Goal: Task Accomplishment & Management: Complete application form

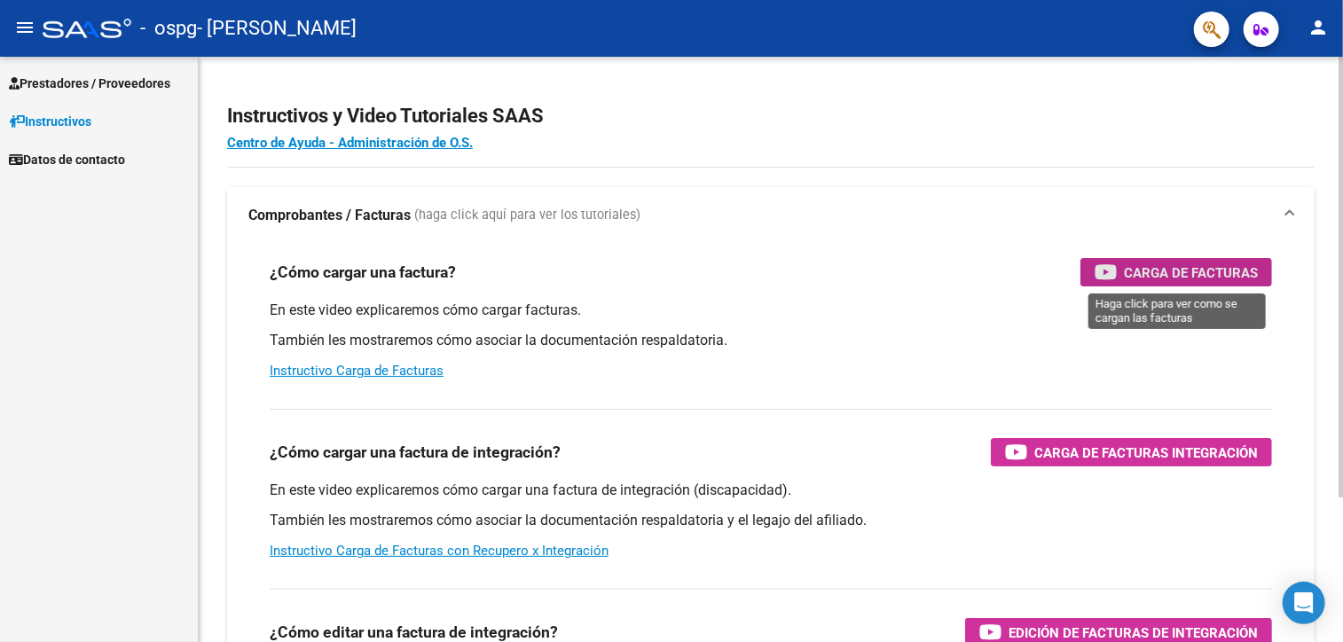
click at [1209, 279] on span "Carga de Facturas" at bounding box center [1191, 273] width 134 height 22
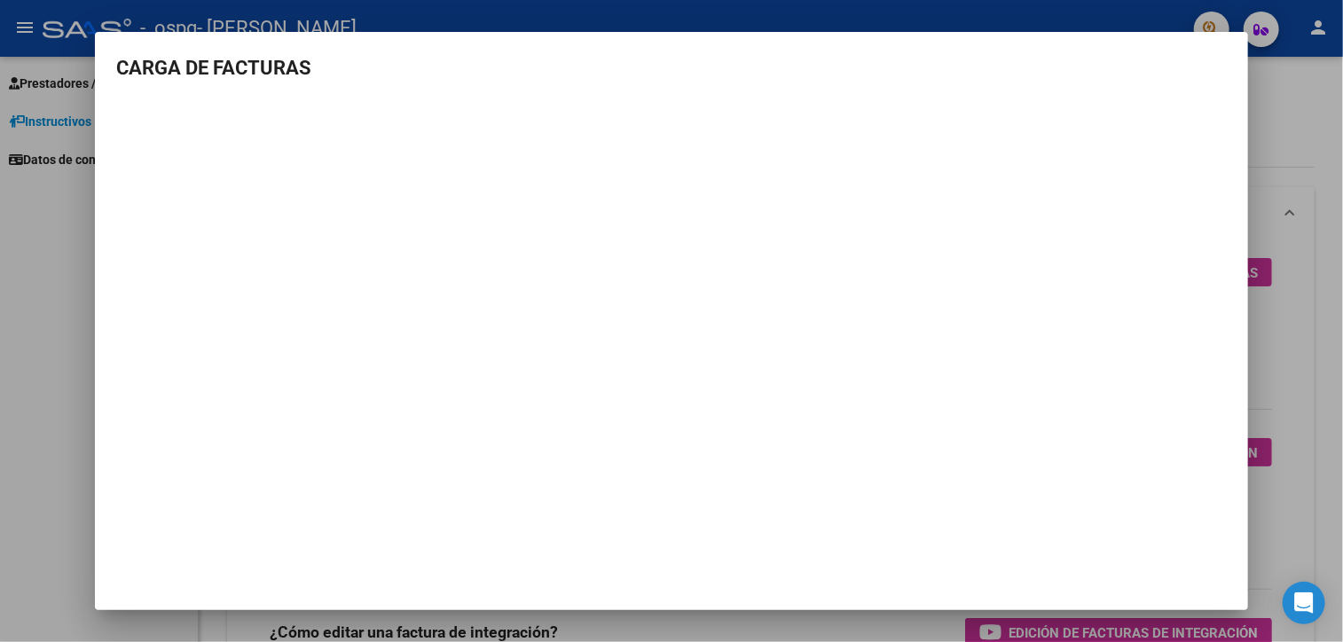
click at [1273, 91] on div at bounding box center [671, 321] width 1343 height 642
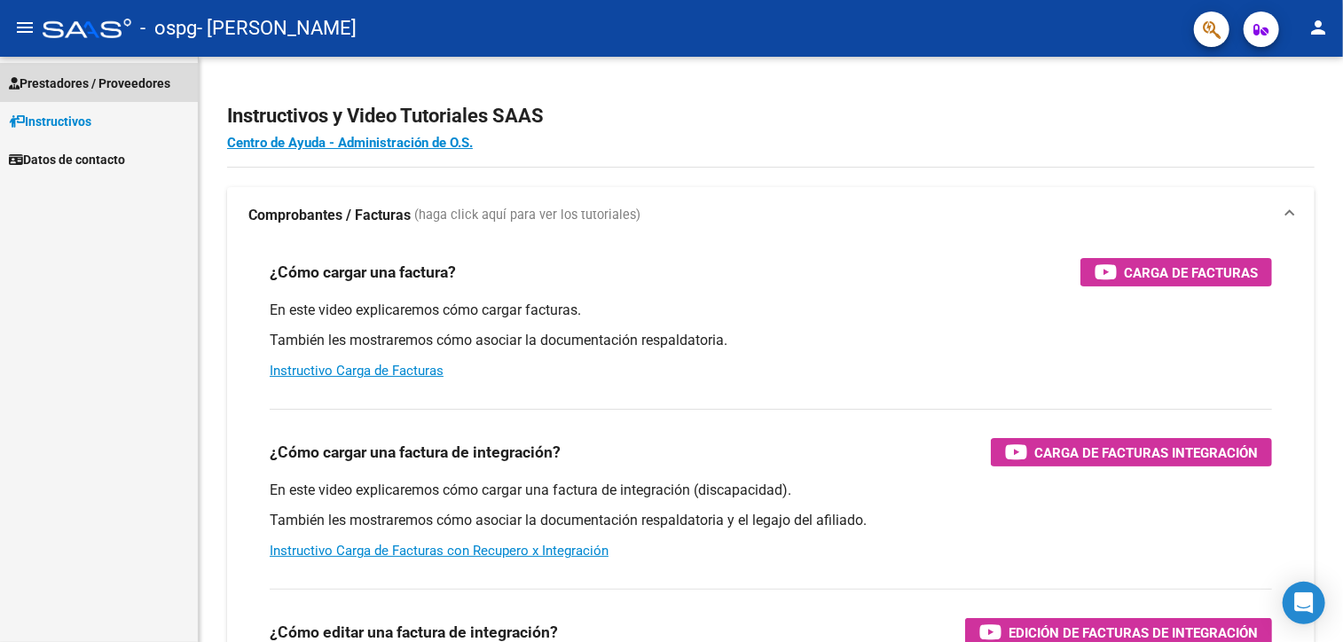
click at [97, 80] on span "Prestadores / Proveedores" at bounding box center [89, 84] width 161 height 20
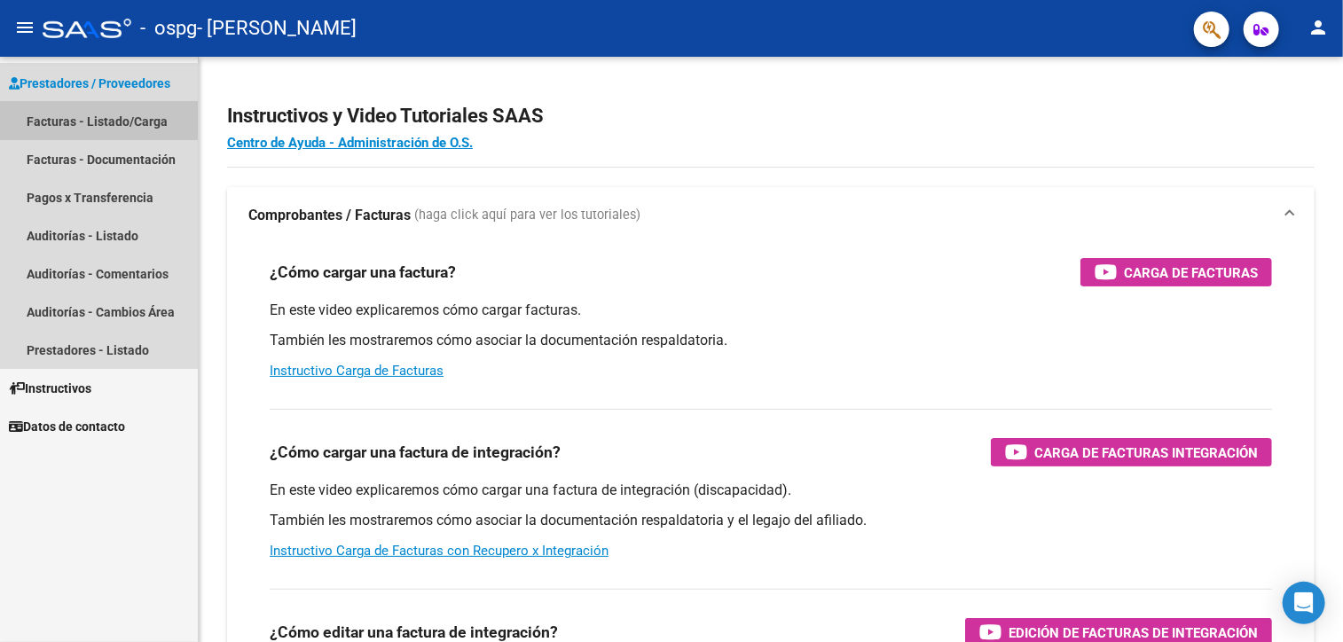
click at [83, 120] on link "Facturas - Listado/Carga" at bounding box center [99, 121] width 198 height 38
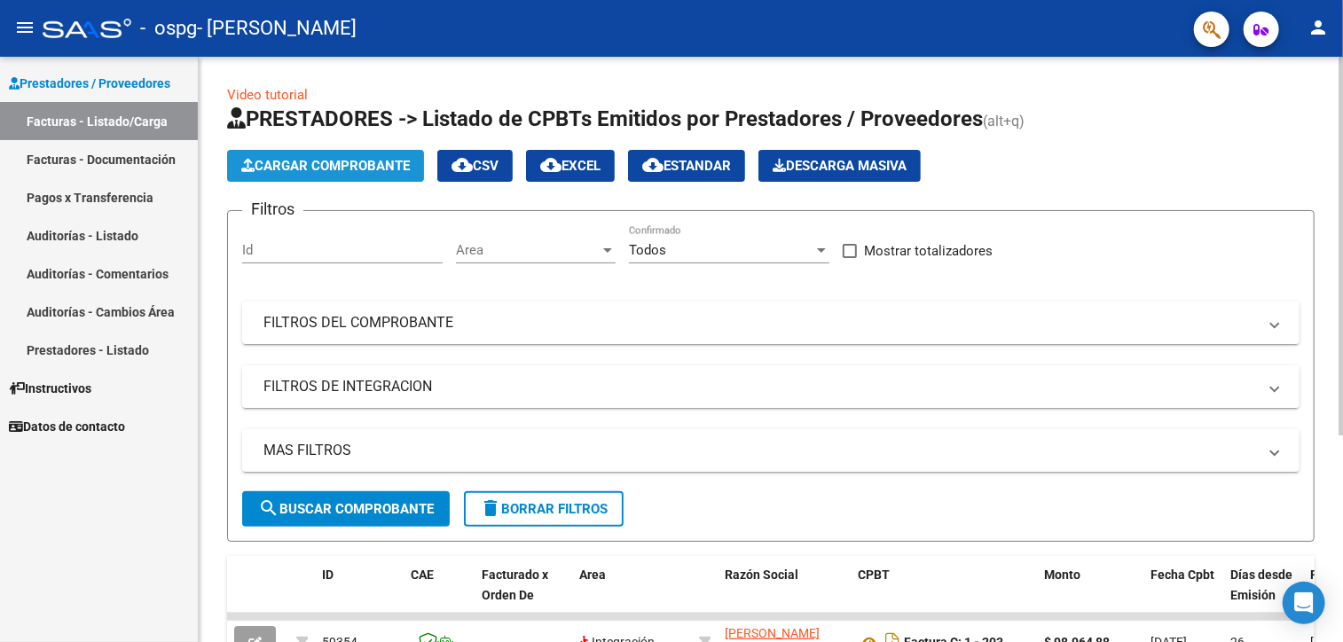
click at [357, 175] on button "Cargar Comprobante" at bounding box center [325, 166] width 197 height 32
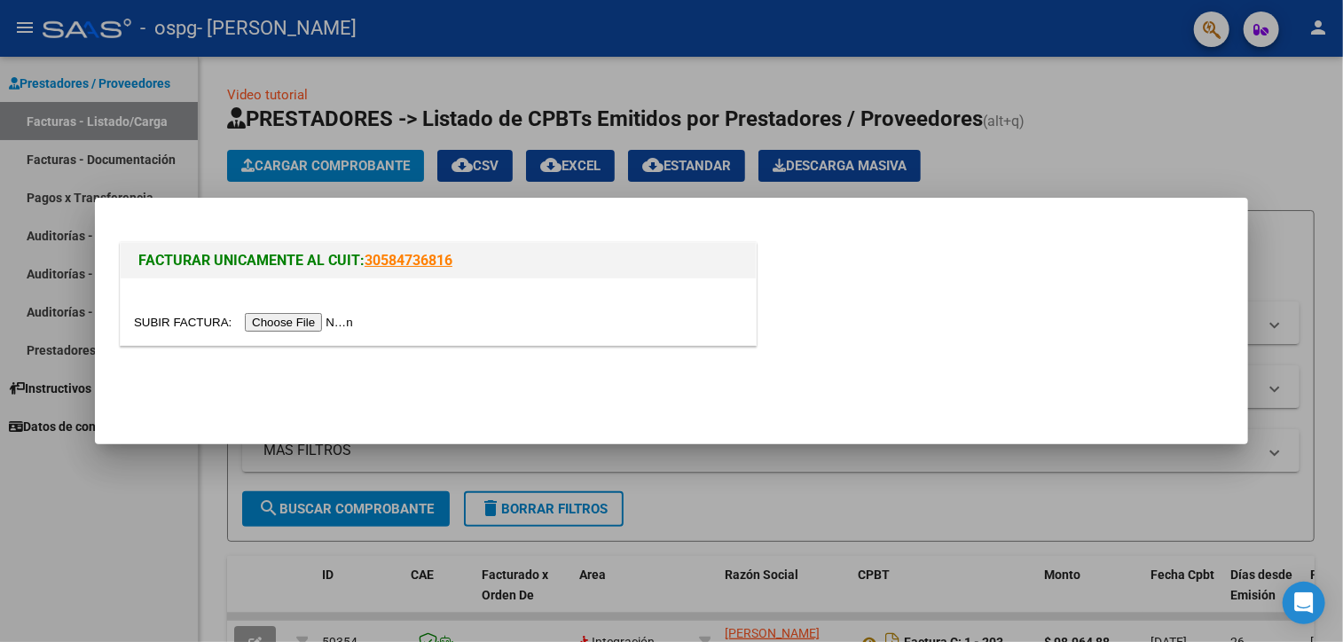
click at [284, 319] on input "file" at bounding box center [246, 322] width 224 height 19
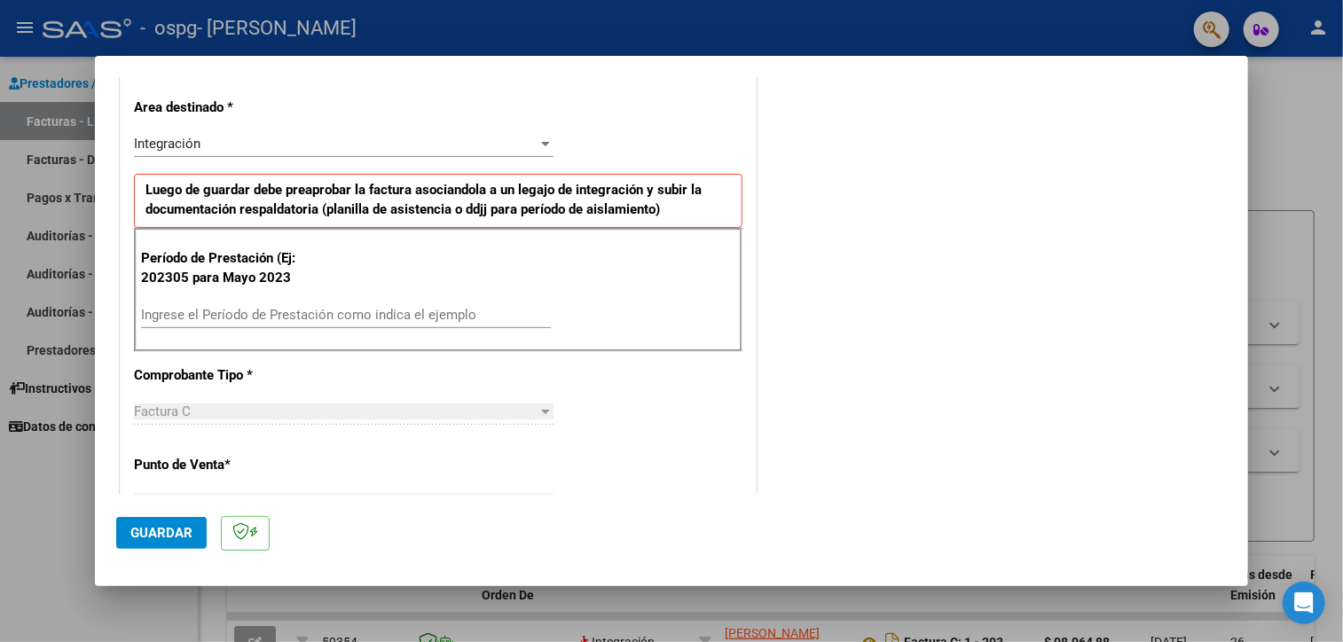
scroll to position [369, 0]
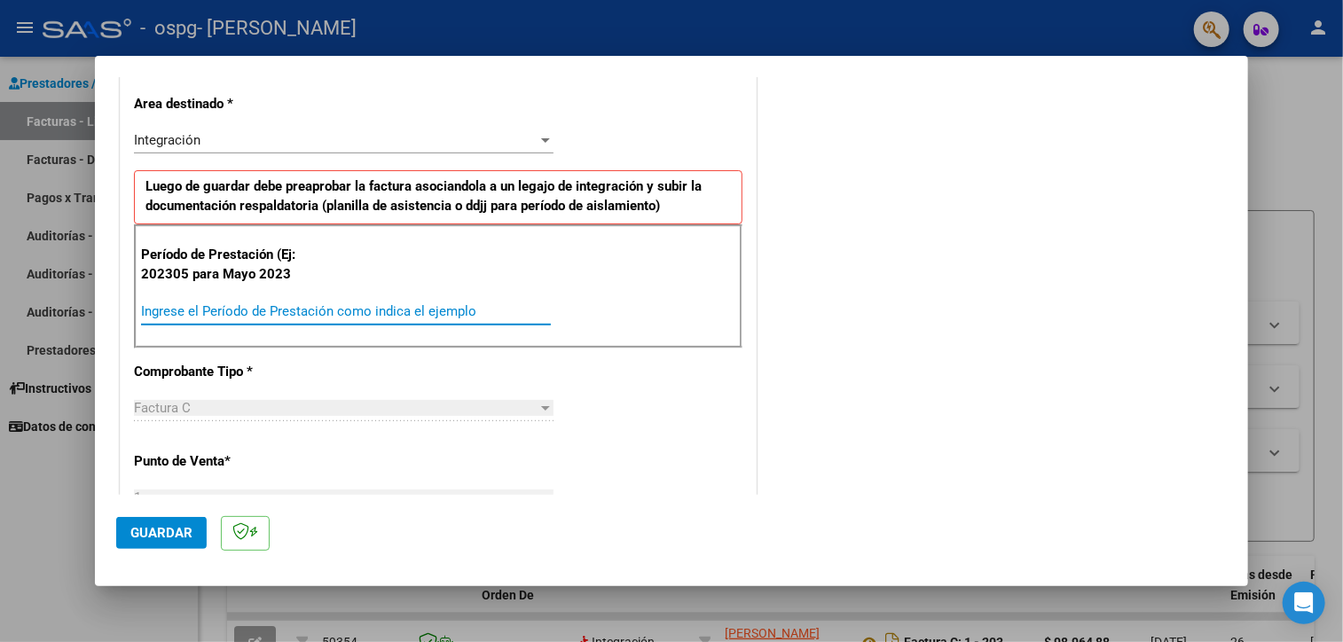
click at [300, 307] on input "Ingrese el Período de Prestación como indica el ejemplo" at bounding box center [346, 311] width 410 height 16
type input "202507"
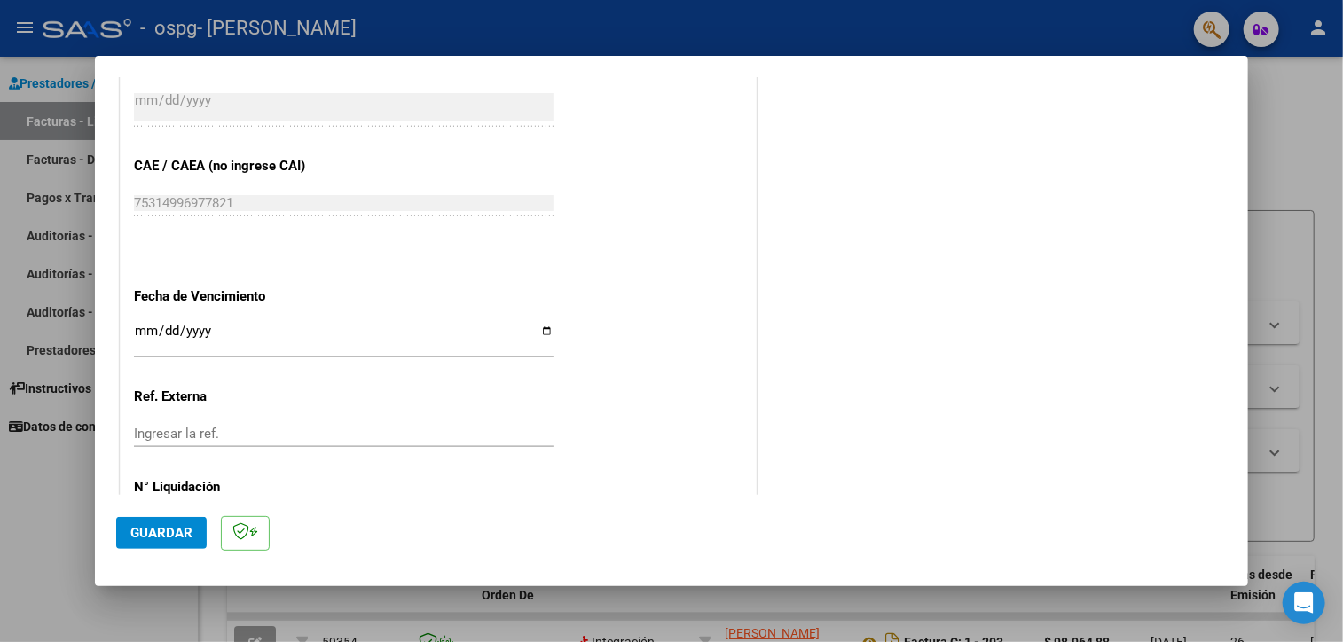
scroll to position [1108, 0]
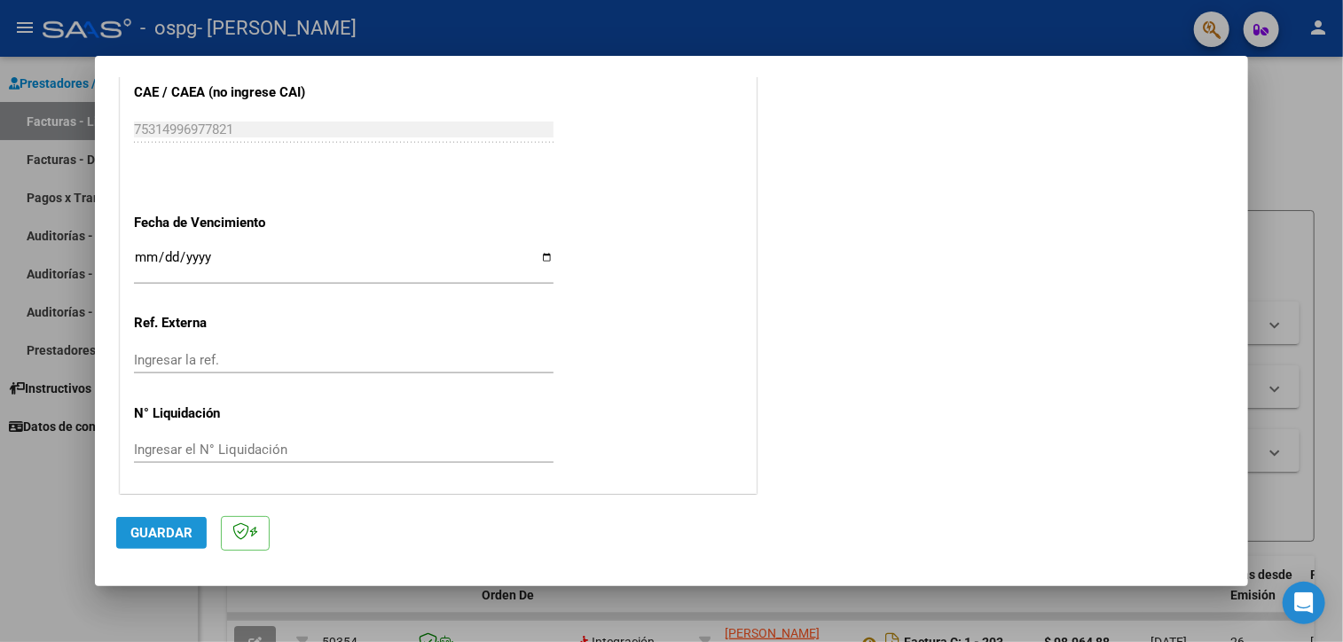
click at [177, 538] on span "Guardar" at bounding box center [161, 533] width 62 height 16
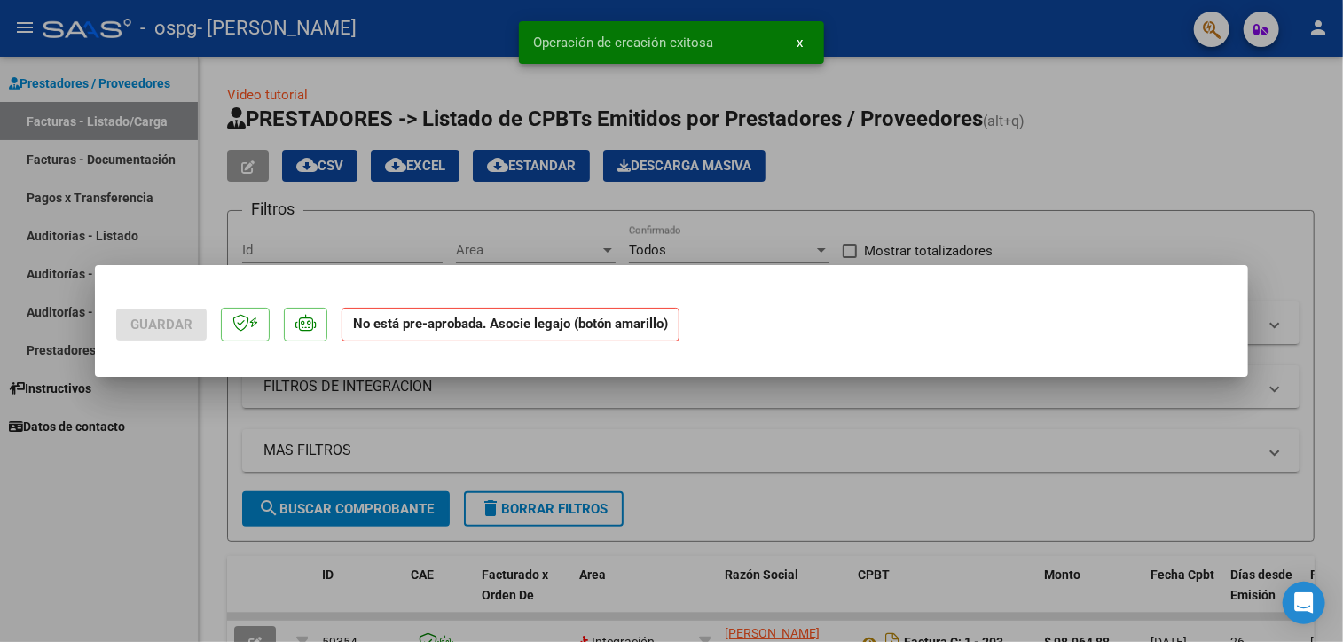
scroll to position [0, 0]
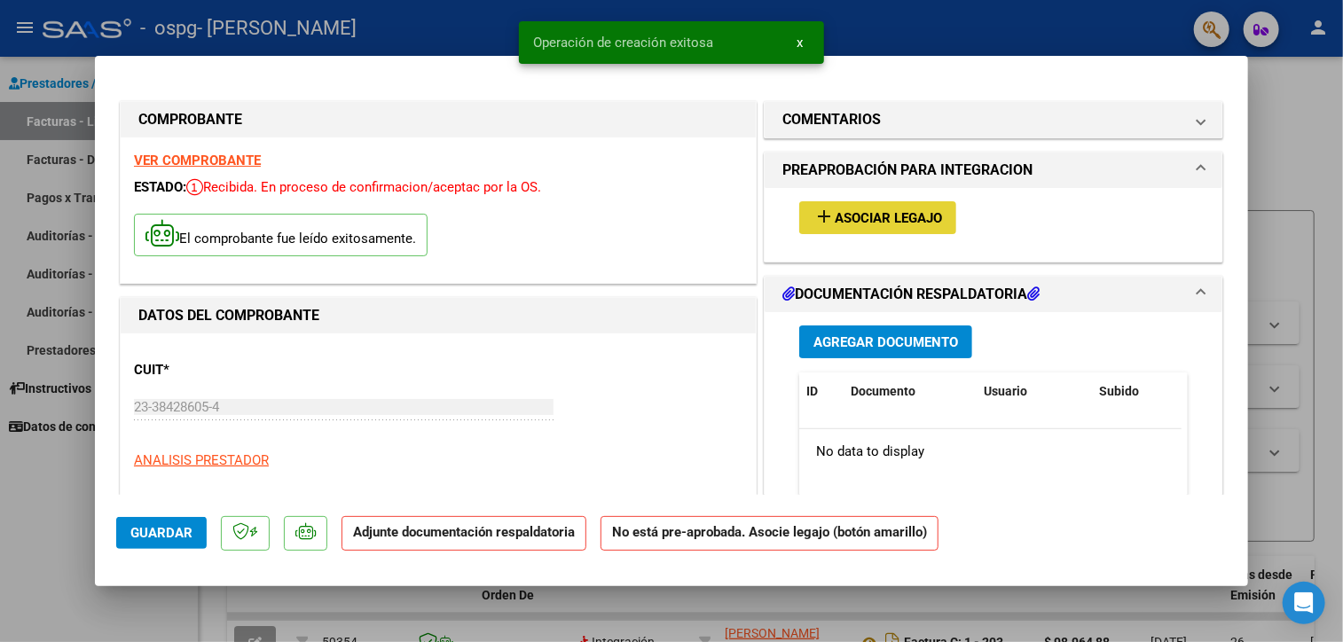
click at [918, 230] on button "add Asociar Legajo" at bounding box center [877, 217] width 157 height 33
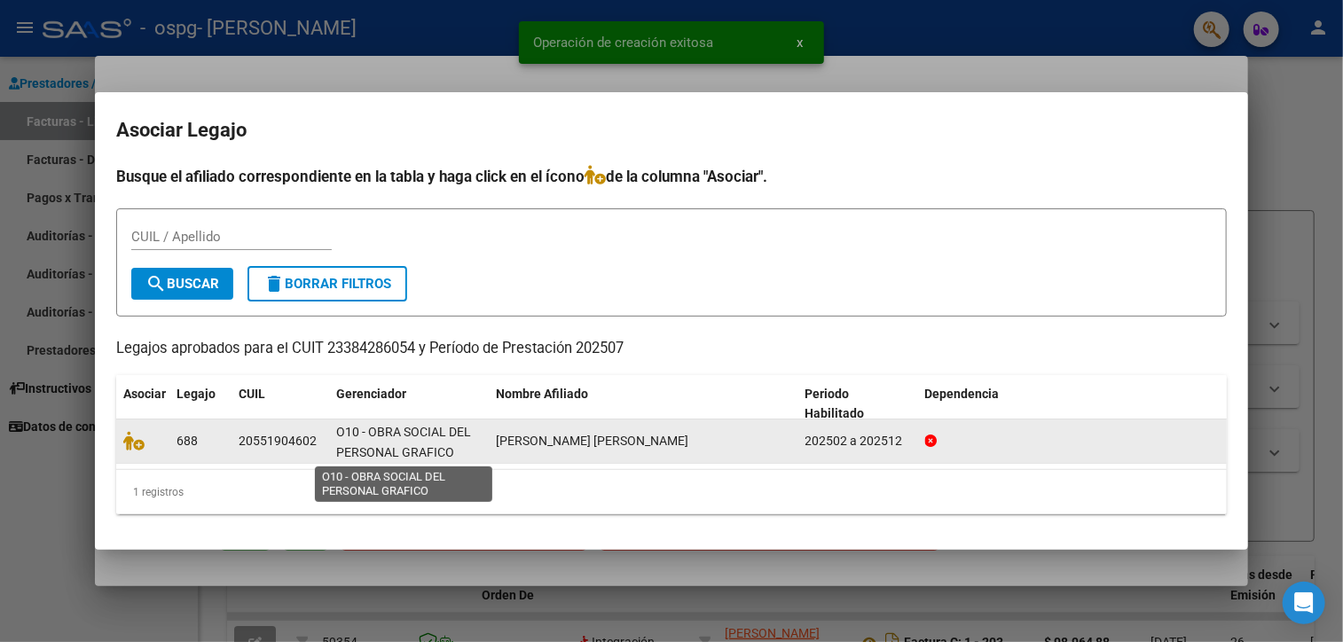
click at [389, 429] on span "O10 - OBRA SOCIAL DEL PERSONAL GRAFICO" at bounding box center [403, 442] width 135 height 35
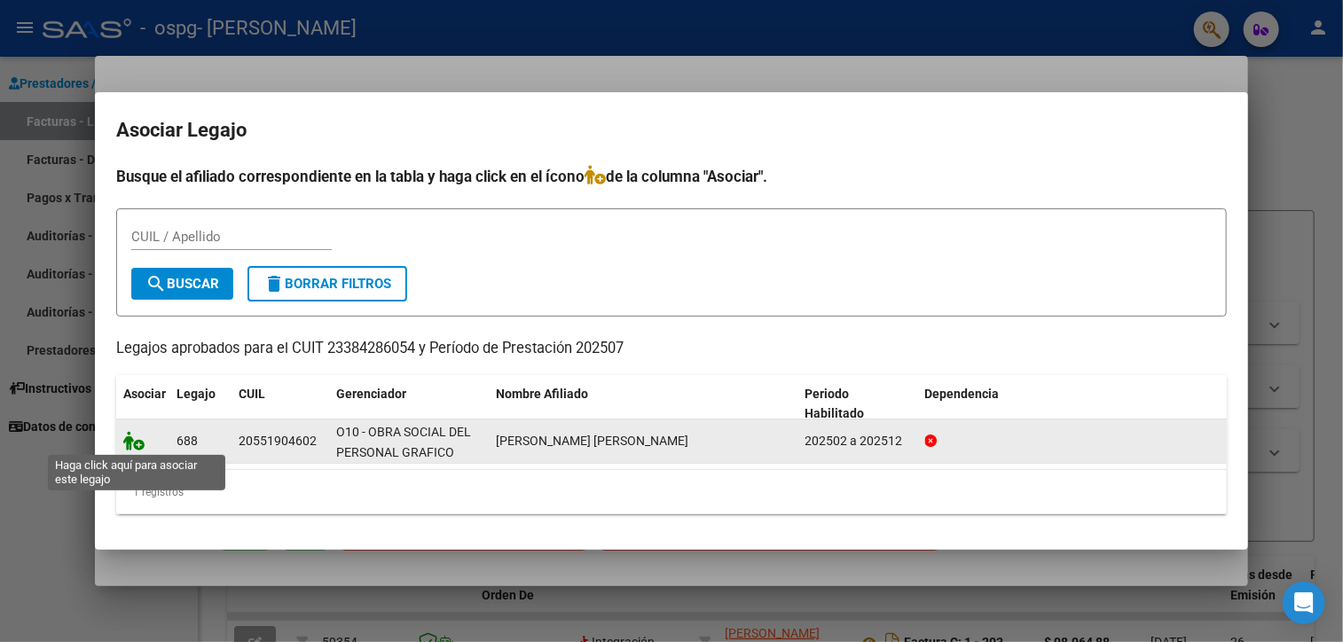
click at [124, 442] on icon at bounding box center [133, 441] width 21 height 20
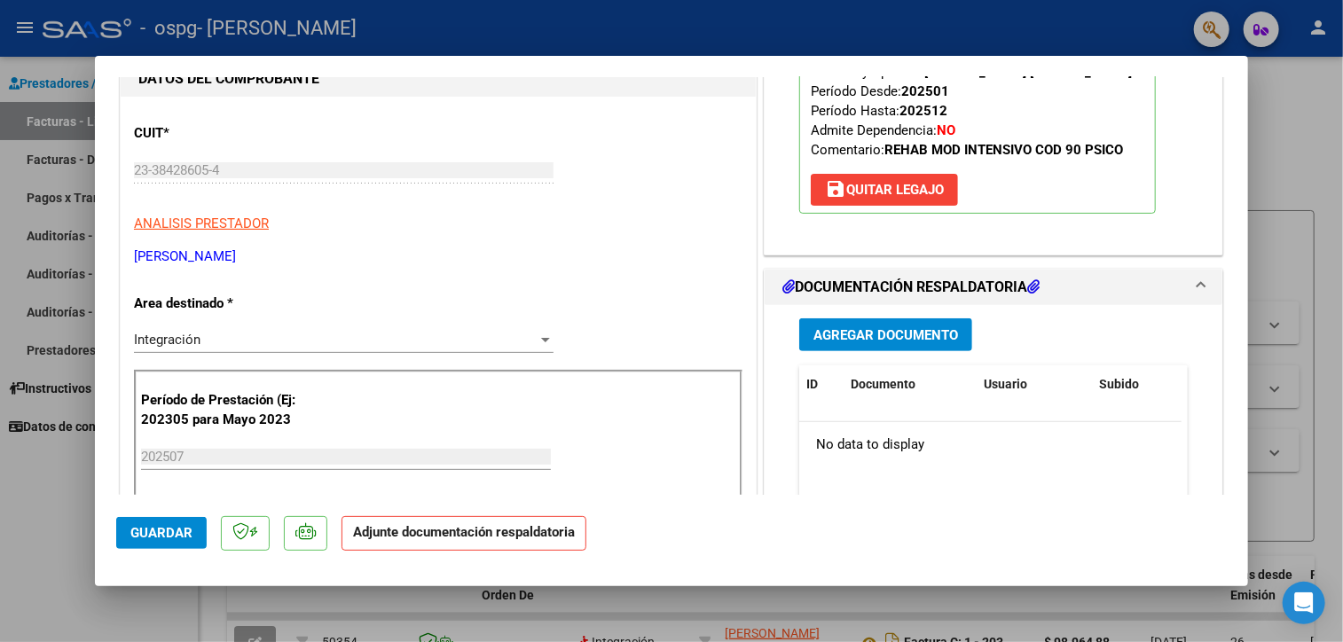
scroll to position [338, 0]
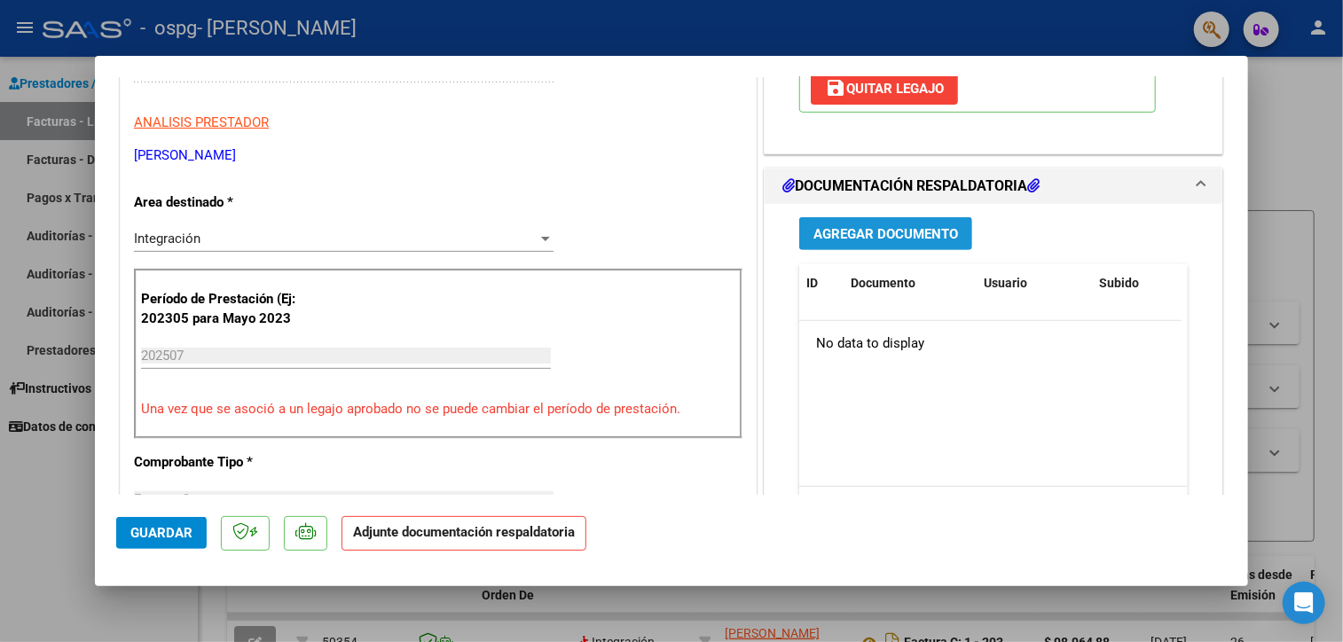
click at [855, 231] on span "Agregar Documento" at bounding box center [886, 234] width 145 height 16
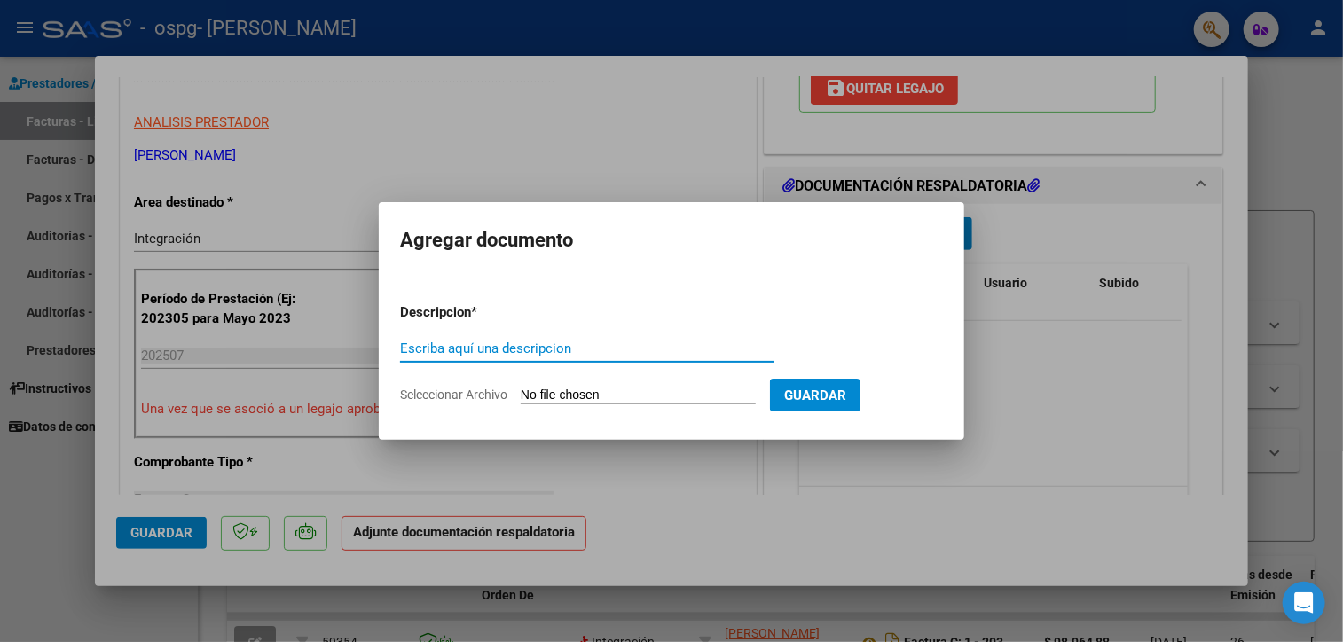
click at [550, 343] on input "Escriba aquí una descripcion" at bounding box center [587, 349] width 374 height 16
type input "planilla de asistencia"
click at [547, 400] on input "Seleccionar Archivo" at bounding box center [638, 396] width 235 height 17
type input "C:\fakepath\20250807_172325 (1).pdf"
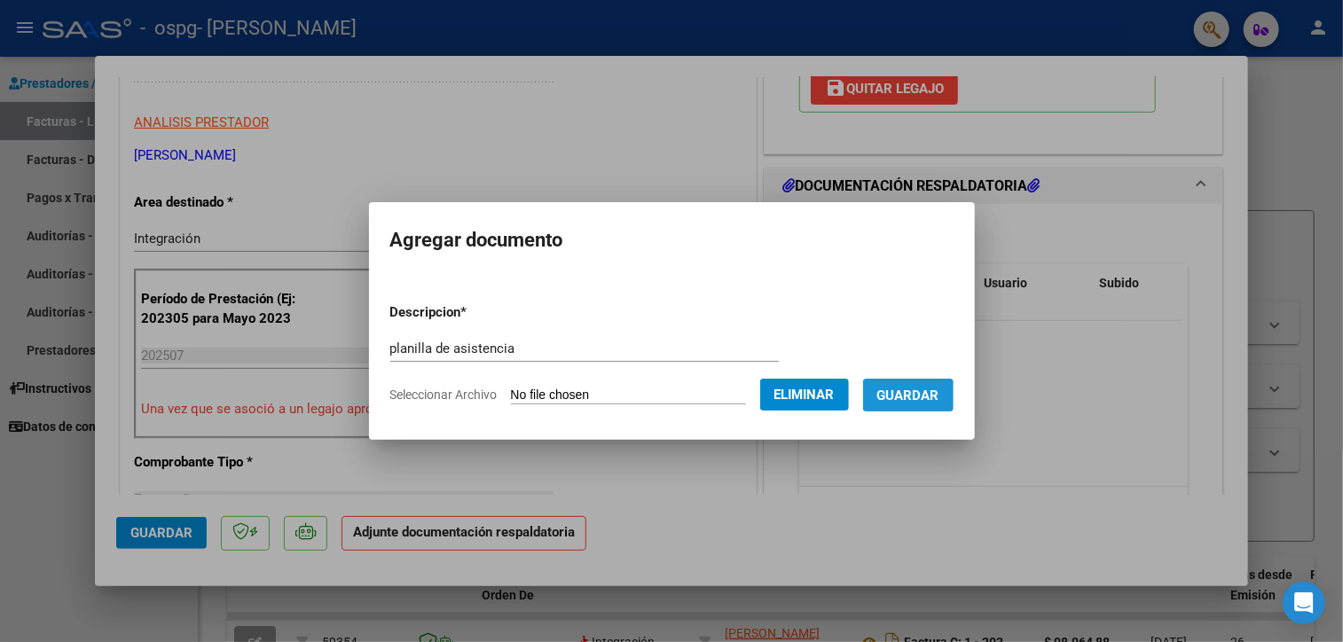
click at [909, 401] on span "Guardar" at bounding box center [909, 396] width 62 height 16
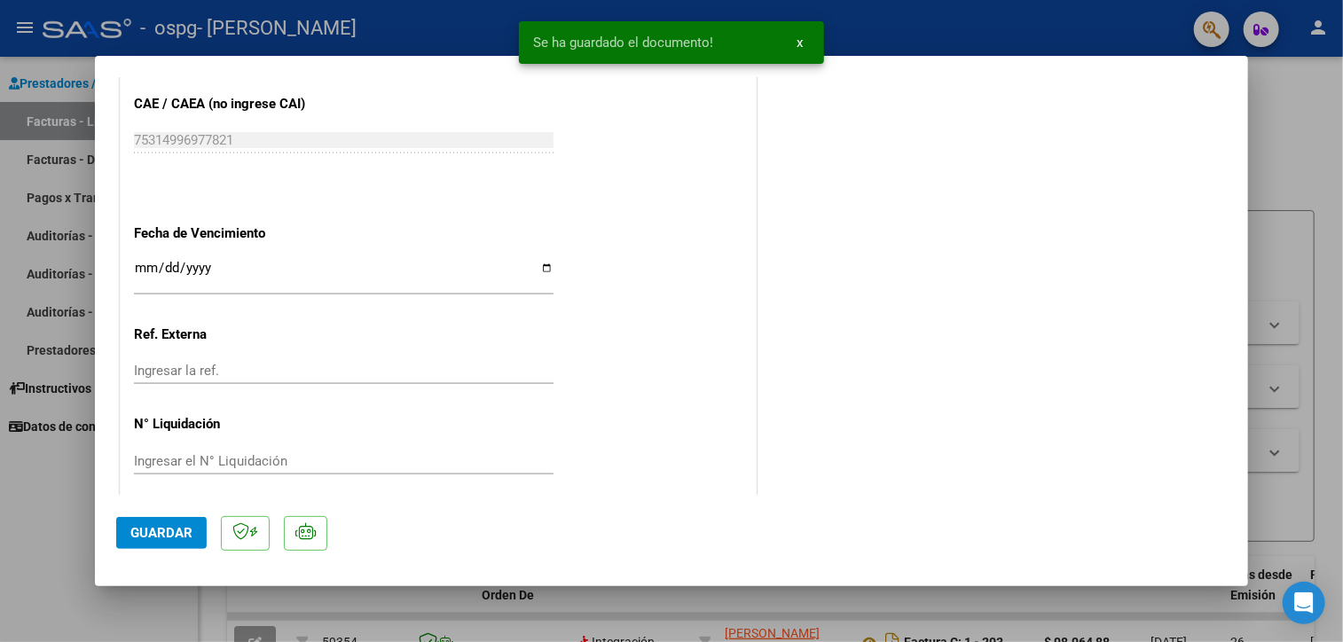
scroll to position [1169, 0]
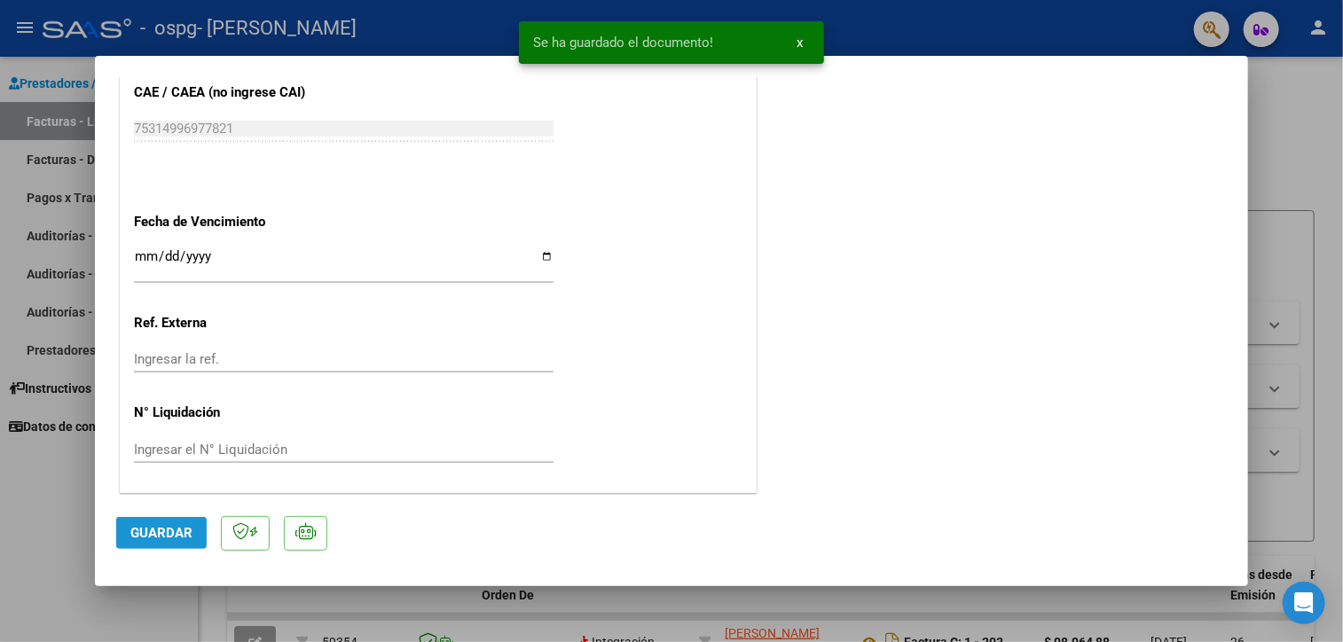
click at [192, 536] on button "Guardar" at bounding box center [161, 533] width 91 height 32
